Goal: Transaction & Acquisition: Purchase product/service

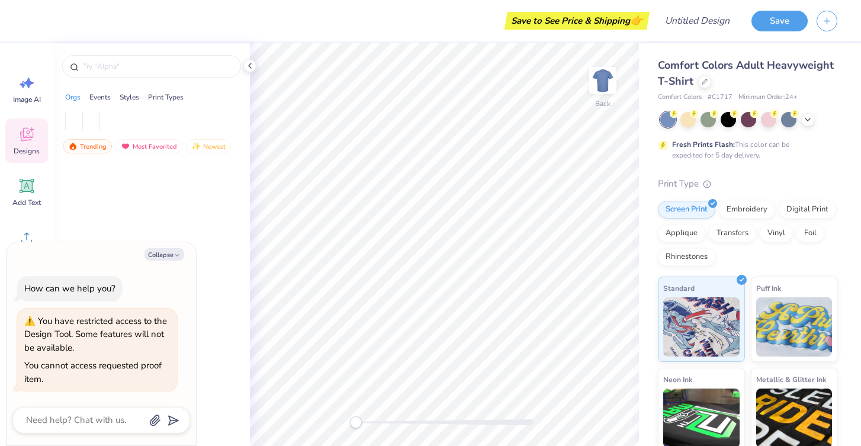
type textarea "x"
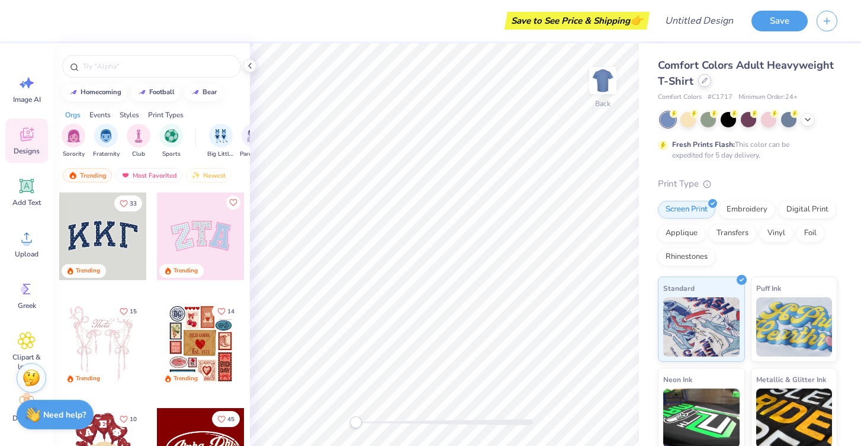
click at [703, 83] on div at bounding box center [705, 80] width 13 height 13
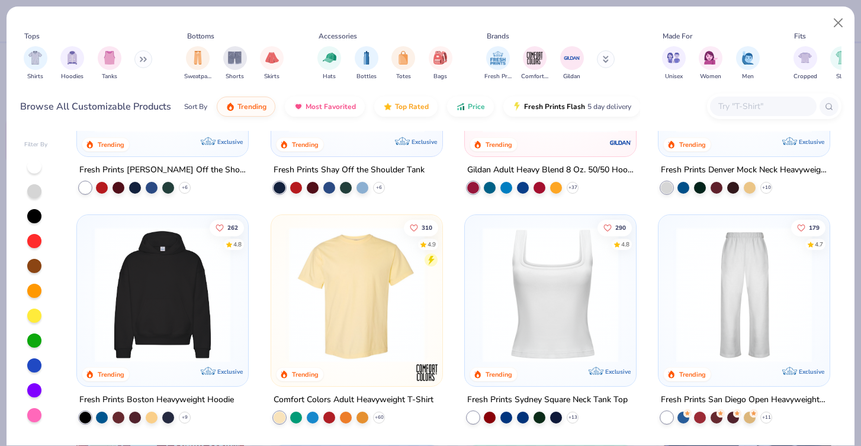
scroll to position [164, 0]
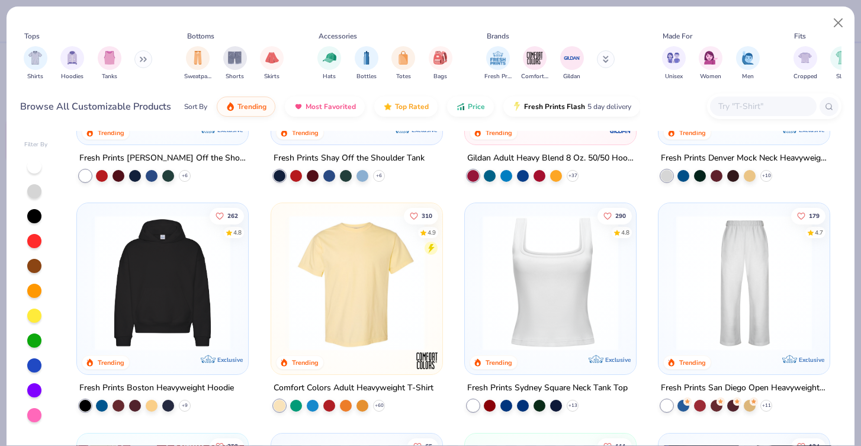
click at [555, 266] on img at bounding box center [551, 283] width 148 height 136
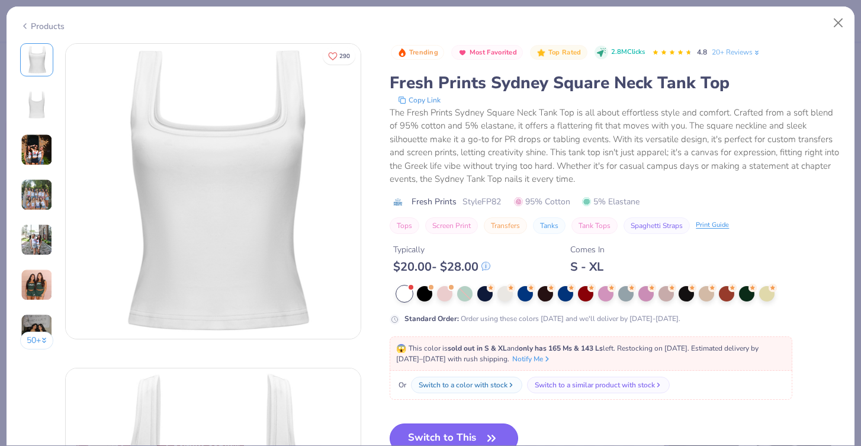
click at [461, 435] on button "Switch to This" at bounding box center [454, 439] width 129 height 30
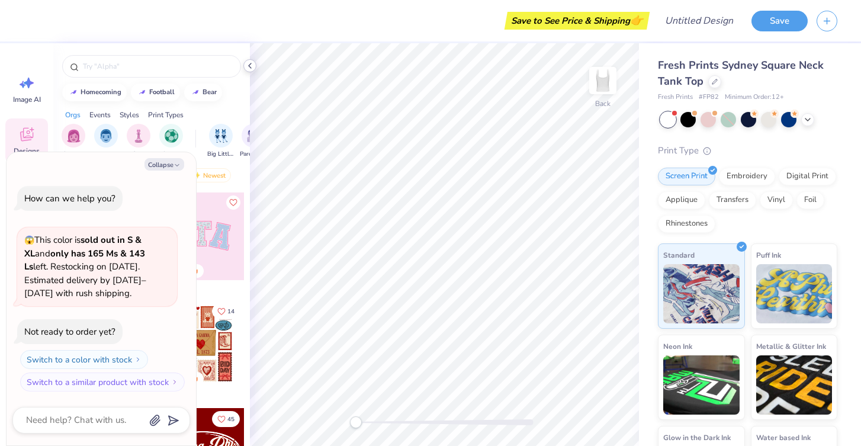
click at [251, 63] on polyline at bounding box center [250, 65] width 2 height 5
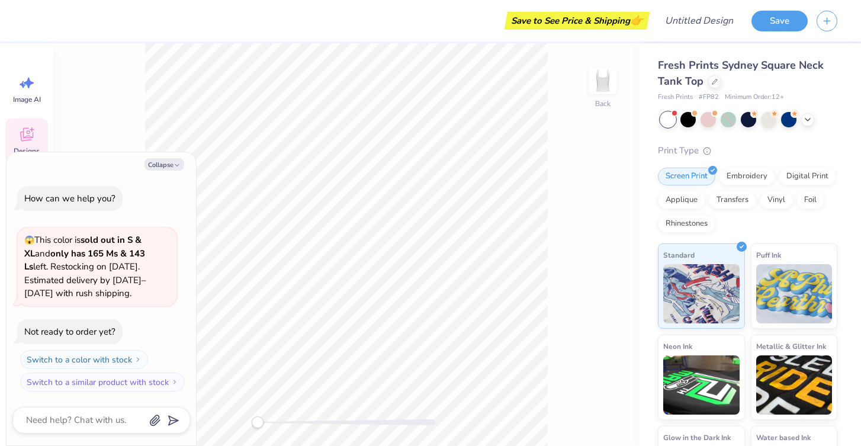
click at [610, 24] on div "Save to See Price & Shipping 👉" at bounding box center [577, 21] width 139 height 18
click at [781, 23] on button "Save" at bounding box center [780, 19] width 56 height 21
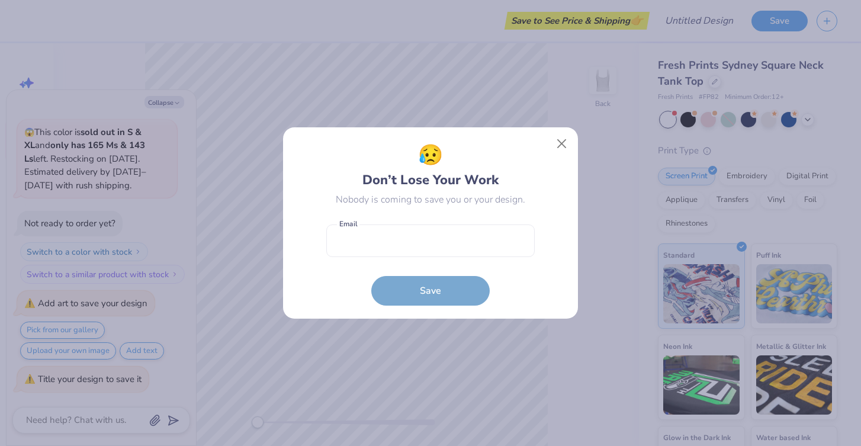
type textarea "x"
